Goal: Task Accomplishment & Management: Complete application form

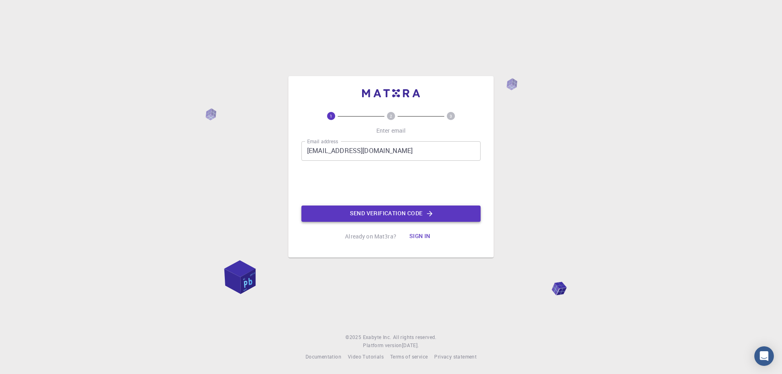
click at [408, 219] on button "Send verification code" at bounding box center [390, 214] width 179 height 16
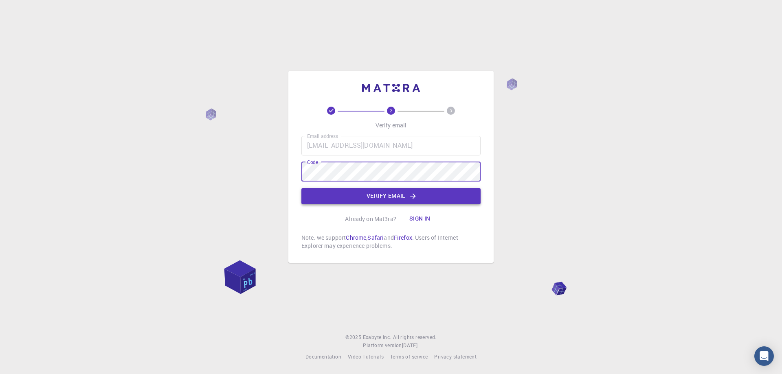
click at [411, 202] on button "Verify email" at bounding box center [390, 196] width 179 height 16
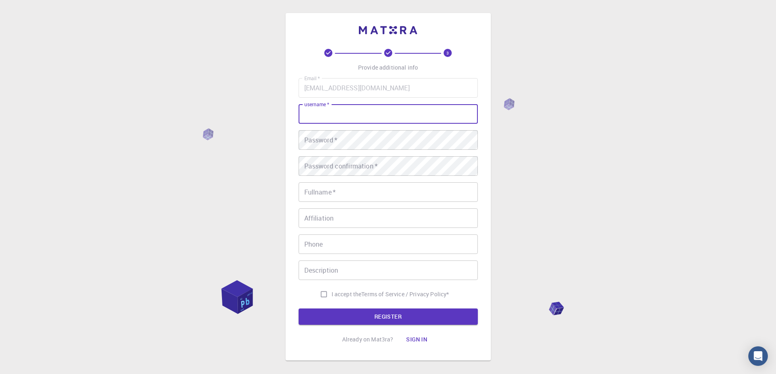
click at [373, 120] on input "username   *" at bounding box center [388, 114] width 179 height 20
type input "b"
type input "m"
type input "namvip1937"
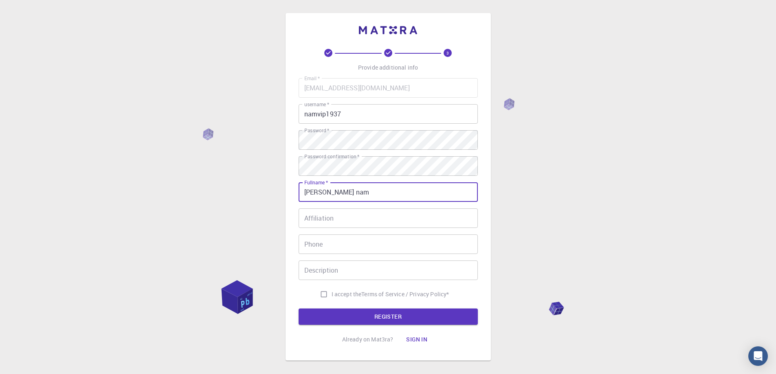
type input "[PERSON_NAME] nam"
click at [320, 295] on input "I accept the Terms of Service / Privacy Policy *" at bounding box center [323, 294] width 15 height 15
checkbox input "true"
click at [341, 316] on button "REGISTER" at bounding box center [388, 317] width 179 height 16
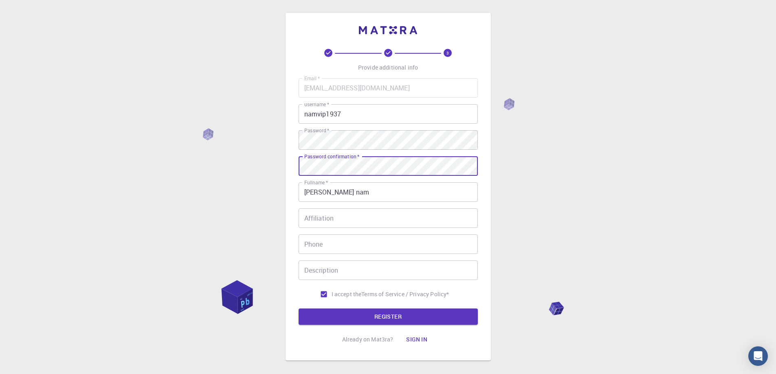
click at [299, 309] on button "REGISTER" at bounding box center [388, 317] width 179 height 16
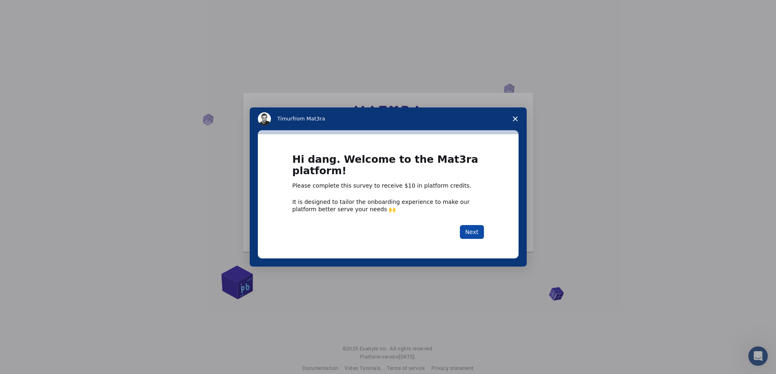
click at [476, 237] on button "Next" at bounding box center [472, 232] width 24 height 14
click at [472, 228] on button "Next" at bounding box center [472, 232] width 24 height 14
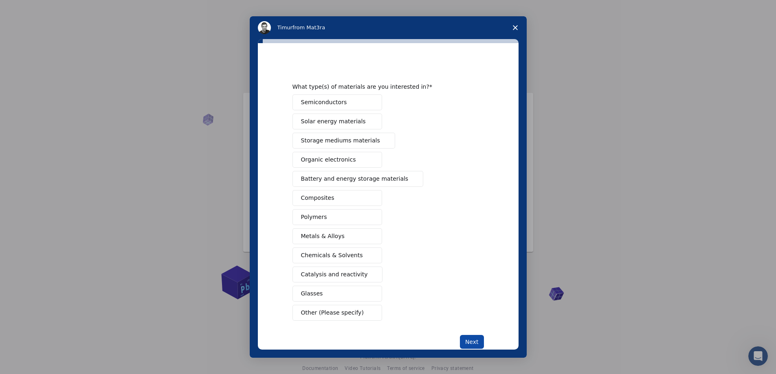
click at [476, 346] on button "Next" at bounding box center [472, 342] width 24 height 14
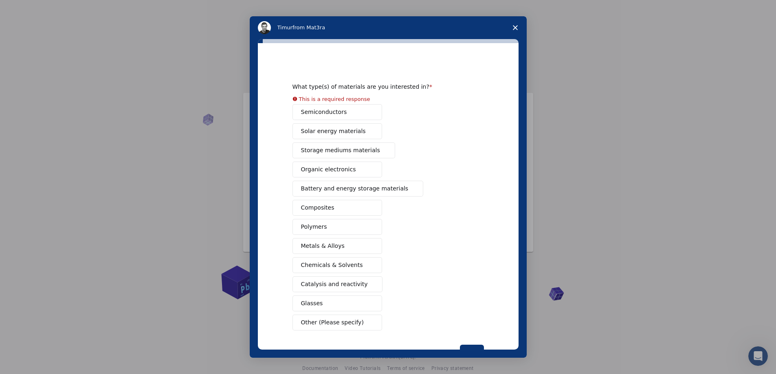
click at [322, 111] on div "Semiconductors Solar energy materials Storage mediums materials Organic electro…" at bounding box center [387, 217] width 191 height 226
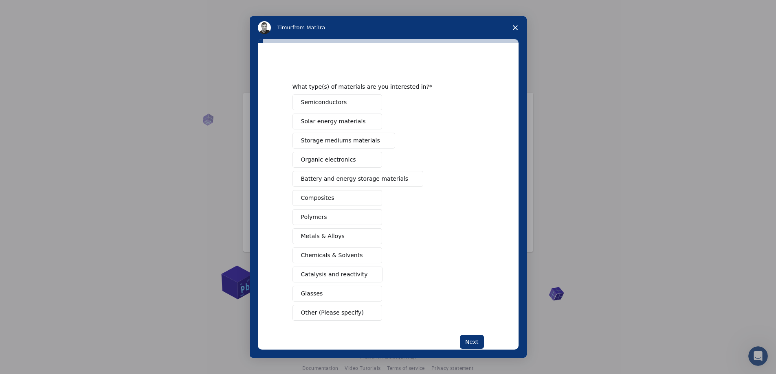
drag, startPoint x: 326, startPoint y: 315, endPoint x: 333, endPoint y: 318, distance: 7.5
click at [326, 316] on span "Other (Please specify)" at bounding box center [332, 313] width 63 height 9
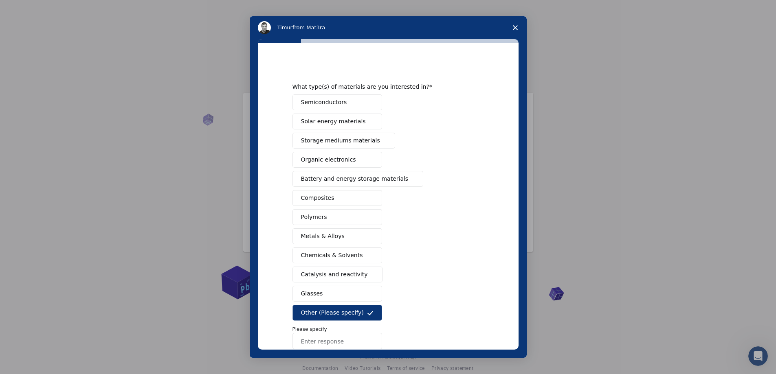
scroll to position [47, 0]
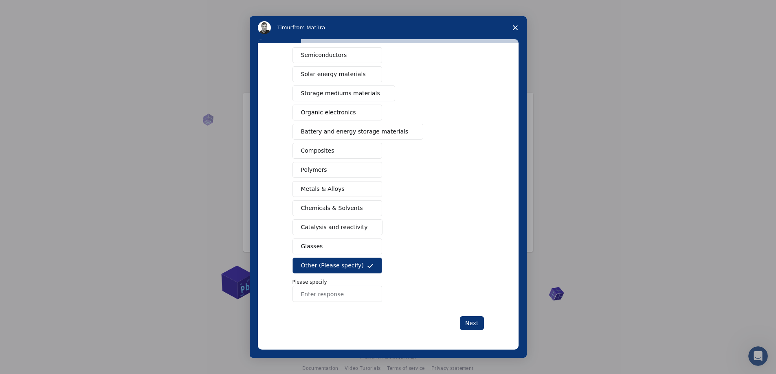
click at [322, 248] on button "Glasses" at bounding box center [337, 247] width 90 height 16
click at [321, 260] on button "Other (Please specify)" at bounding box center [337, 266] width 90 height 16
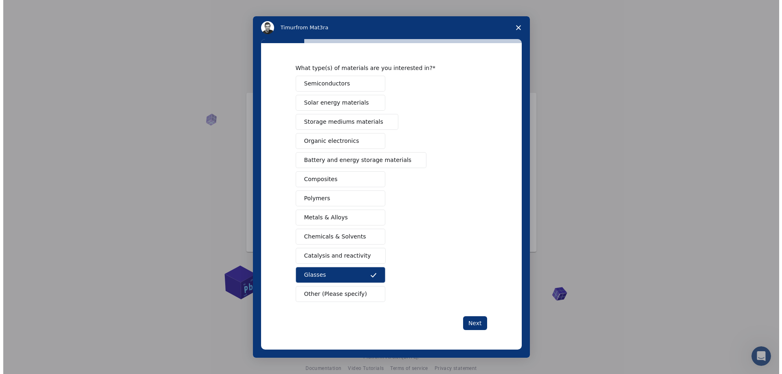
scroll to position [19, 0]
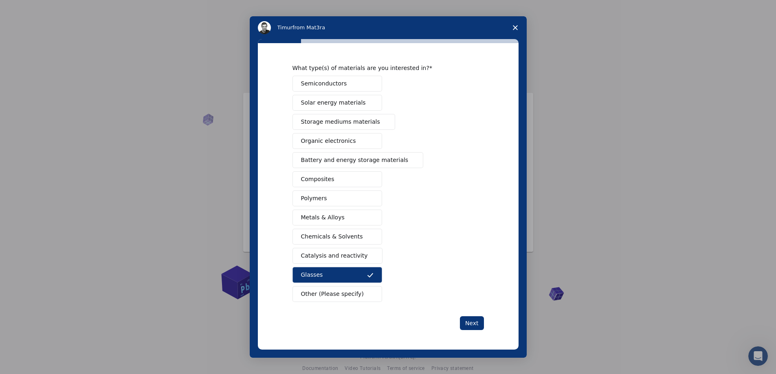
click at [321, 266] on div "Semiconductors Solar energy materials Storage mediums materials Organic electro…" at bounding box center [387, 189] width 191 height 226
click at [353, 156] on span "Battery and energy storage materials" at bounding box center [355, 160] width 108 height 9
click at [330, 140] on span "Organic electronics" at bounding box center [328, 141] width 55 height 9
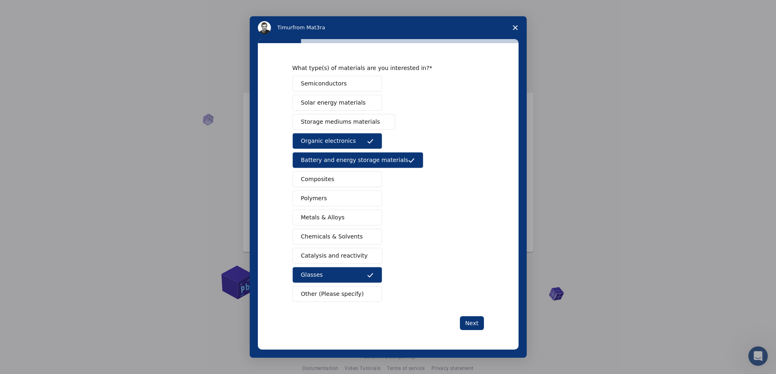
click at [353, 272] on button "Glasses" at bounding box center [337, 275] width 90 height 16
click at [462, 318] on button "Next" at bounding box center [472, 323] width 24 height 14
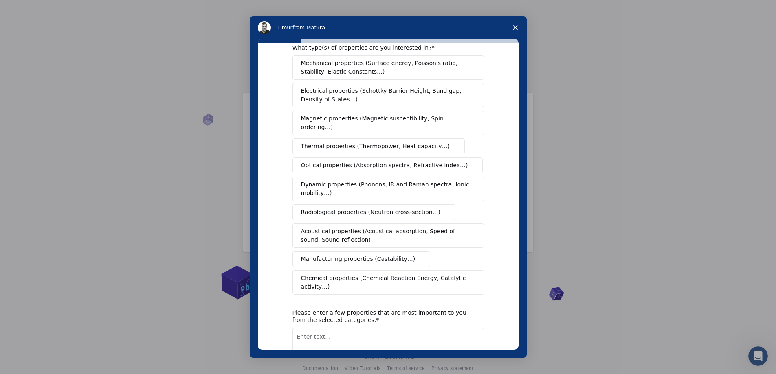
click at [389, 69] on span "Mechanical properties (Surface energy, Poisson's ratio, Stability, Elastic Cons…" at bounding box center [386, 67] width 170 height 17
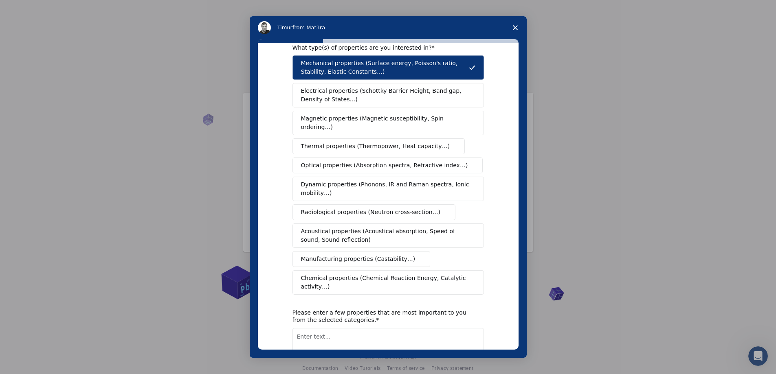
click at [512, 23] on span "Close survey" at bounding box center [515, 27] width 23 height 23
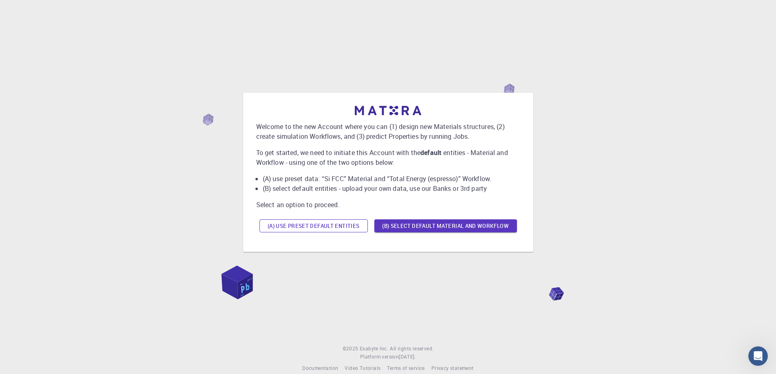
click at [362, 225] on button "(A) Use preset default entities" at bounding box center [313, 226] width 108 height 13
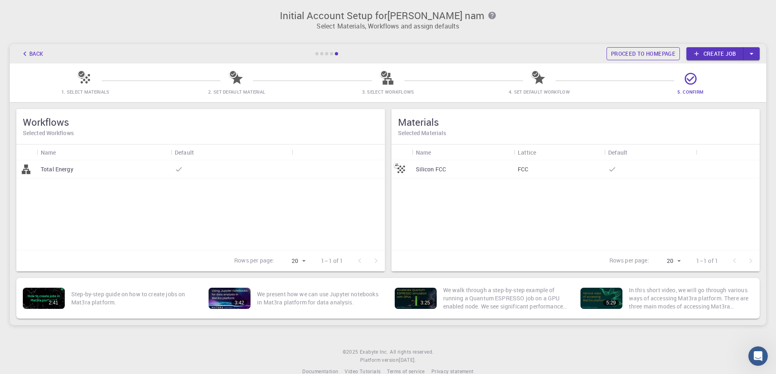
click at [679, 55] on link "Proceed to homepage" at bounding box center [642, 53] width 73 height 13
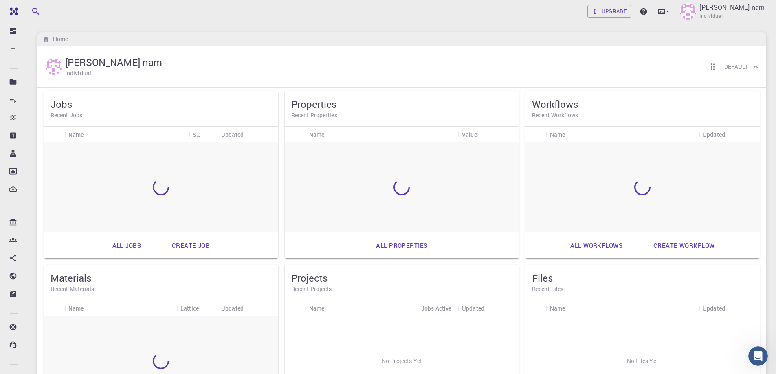
click at [700, 52] on div "[PERSON_NAME] nam Individual Default" at bounding box center [401, 67] width 729 height 42
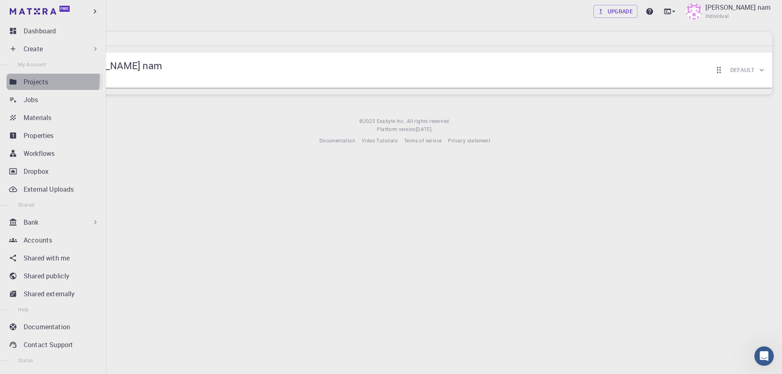
click at [28, 79] on p "Projects" at bounding box center [36, 82] width 24 height 10
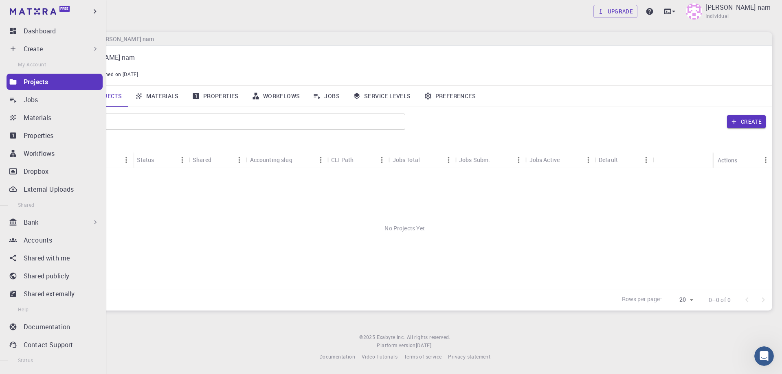
click at [50, 52] on div "Create" at bounding box center [62, 49] width 76 height 10
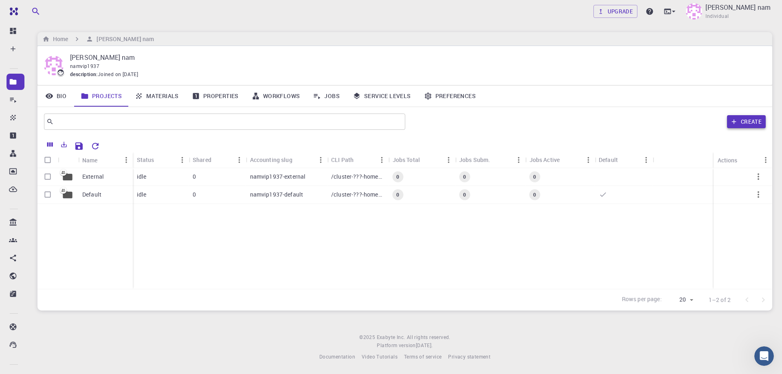
click at [757, 120] on button "Create" at bounding box center [746, 121] width 39 height 13
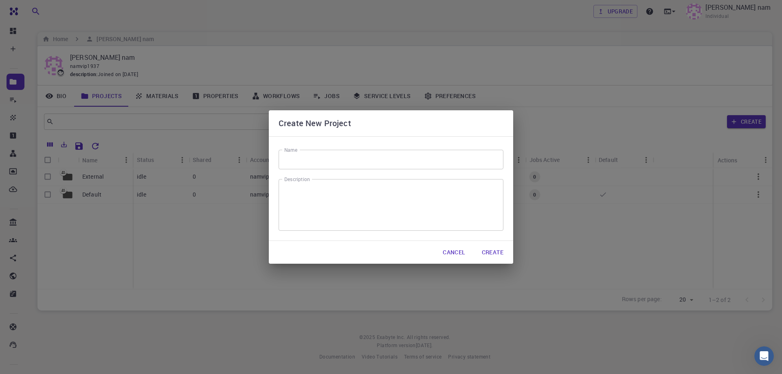
click at [292, 163] on input "Name" at bounding box center [391, 160] width 225 height 20
type input "ok"
click at [494, 255] on button "Create" at bounding box center [492, 252] width 35 height 16
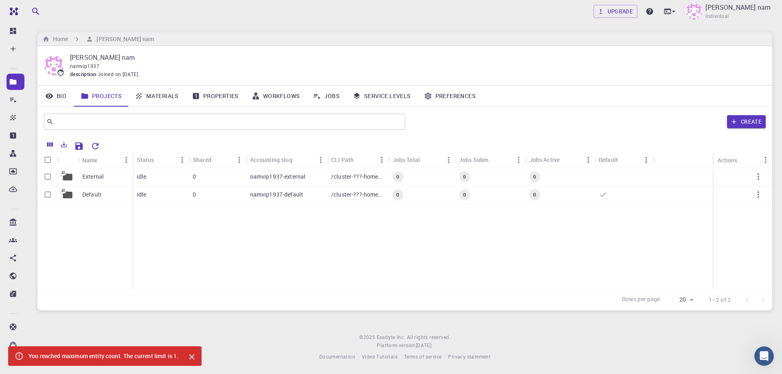
click at [98, 181] on p "External" at bounding box center [93, 177] width 22 height 8
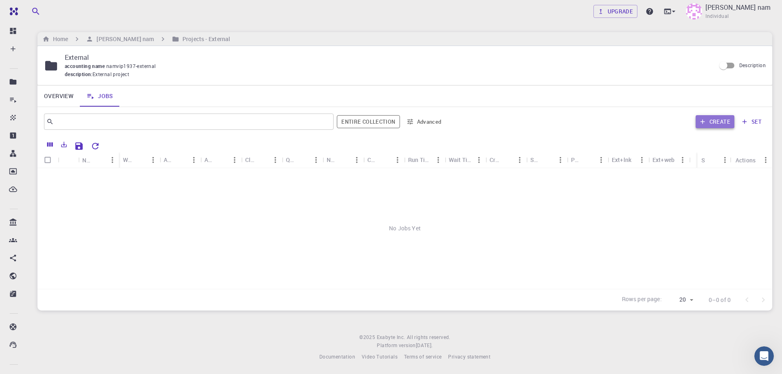
click at [711, 117] on button "Create" at bounding box center [715, 121] width 39 height 13
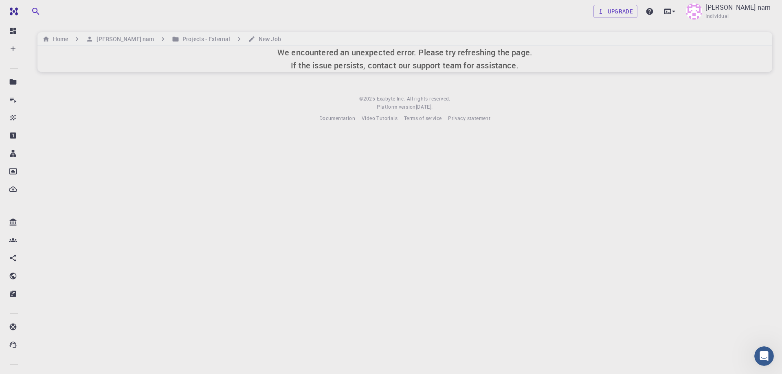
click at [272, 59] on div "We encountered an unexpected error. Please try refreshing the page. If the issu…" at bounding box center [404, 59] width 735 height 26
click at [324, 49] on h6 "We encountered an unexpected error. Please try refreshing the page. If the issu…" at bounding box center [404, 59] width 255 height 26
